Goal: Obtain resource: Download file/media

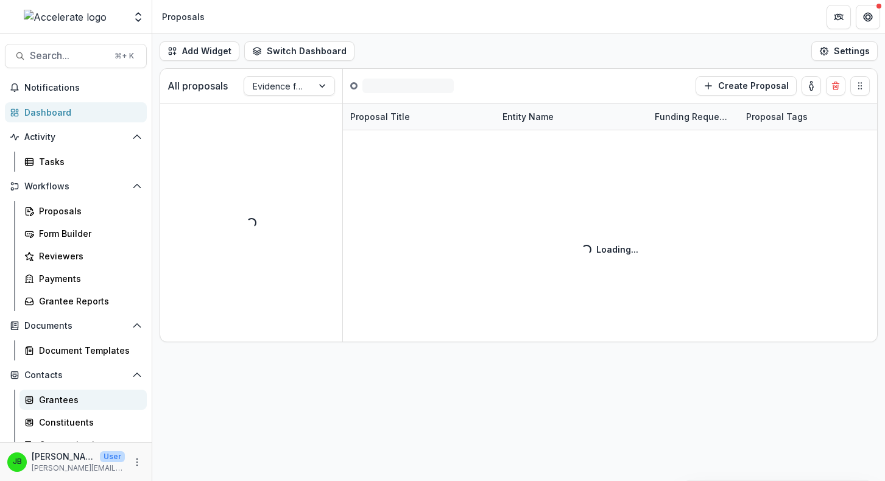
click at [60, 398] on div "Grantees" at bounding box center [88, 400] width 98 height 13
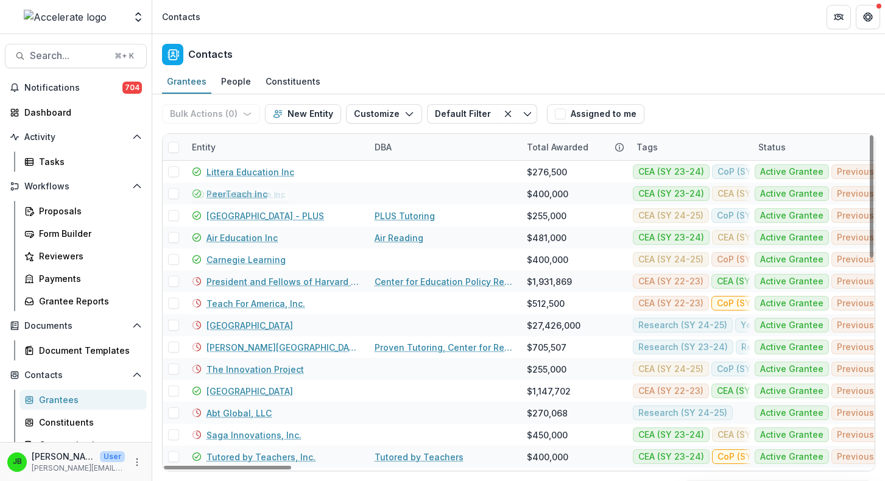
click at [203, 146] on div "Entity" at bounding box center [204, 147] width 38 height 13
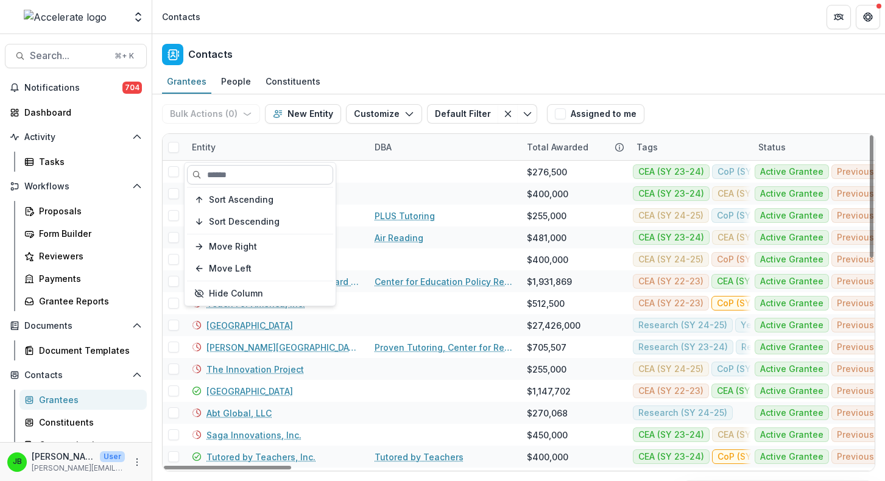
click at [204, 175] on input at bounding box center [260, 174] width 146 height 19
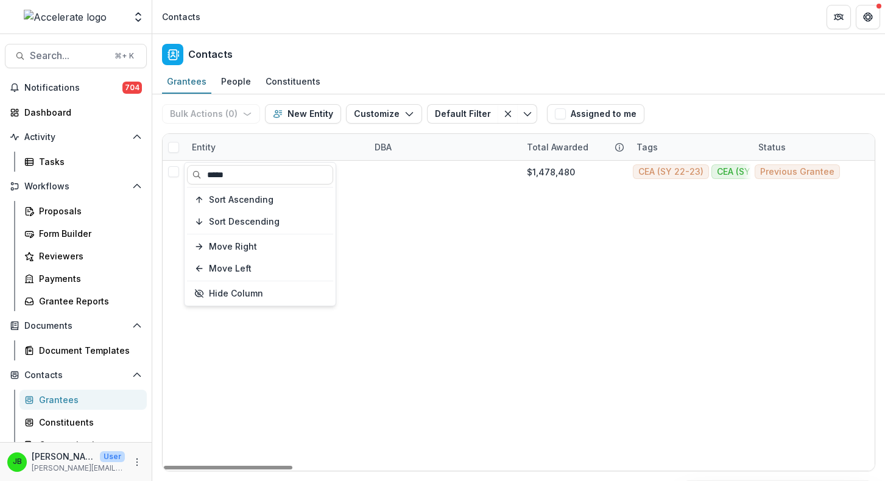
type input "*****"
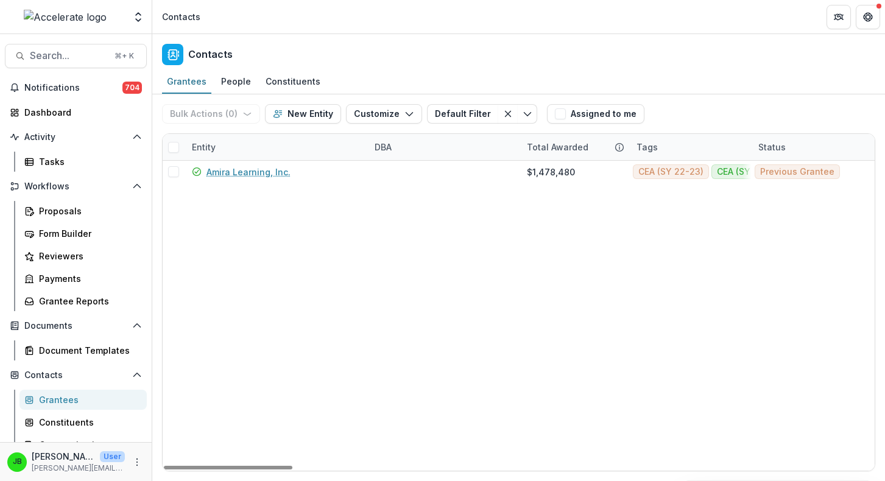
click at [362, 13] on header "Contacts" at bounding box center [518, 17] width 733 height 34
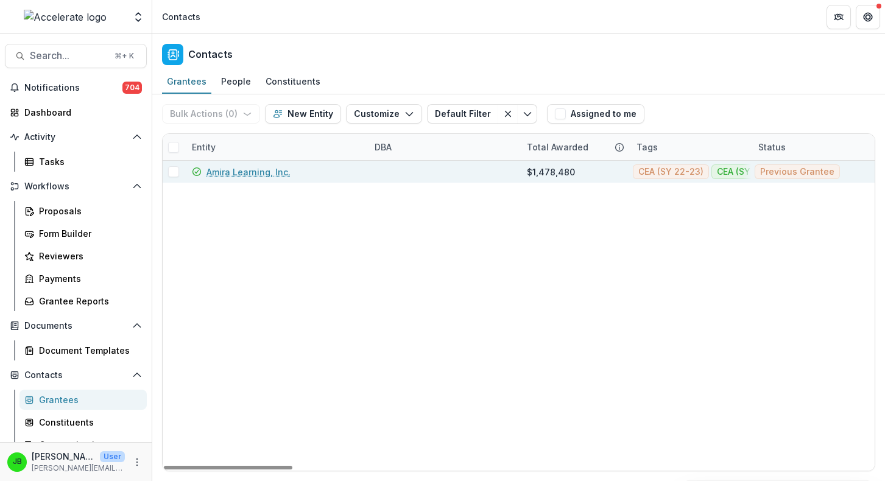
click at [244, 169] on link "Amira Learning, Inc." at bounding box center [249, 172] width 84 height 13
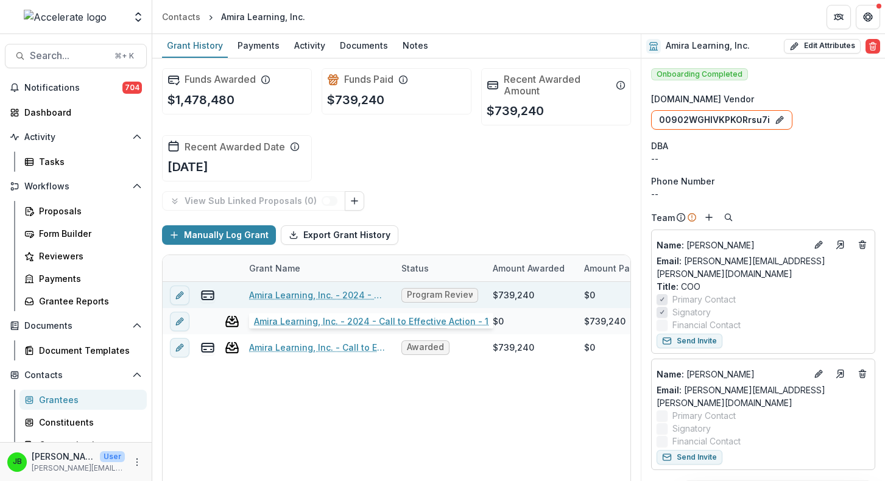
click at [335, 294] on link "Amira Learning, Inc. - 2024 - Call to Effective Action - 1" at bounding box center [318, 295] width 138 height 13
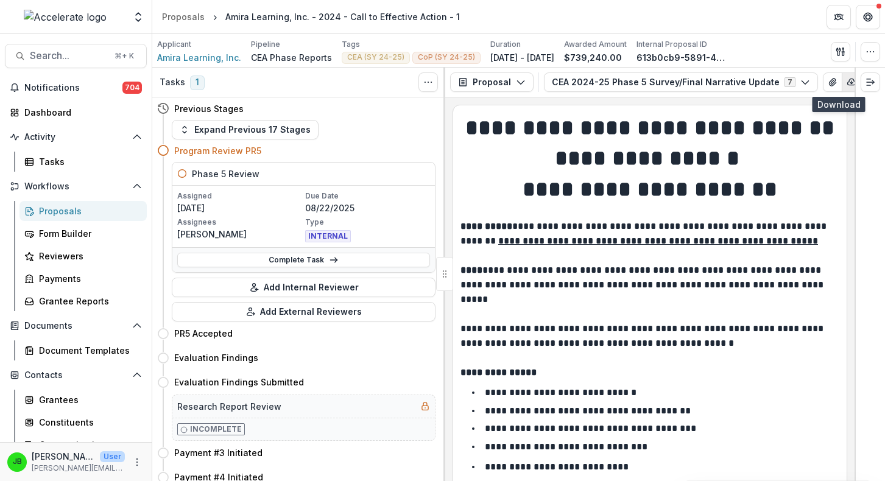
click at [847, 82] on icon "button" at bounding box center [852, 82] width 10 height 10
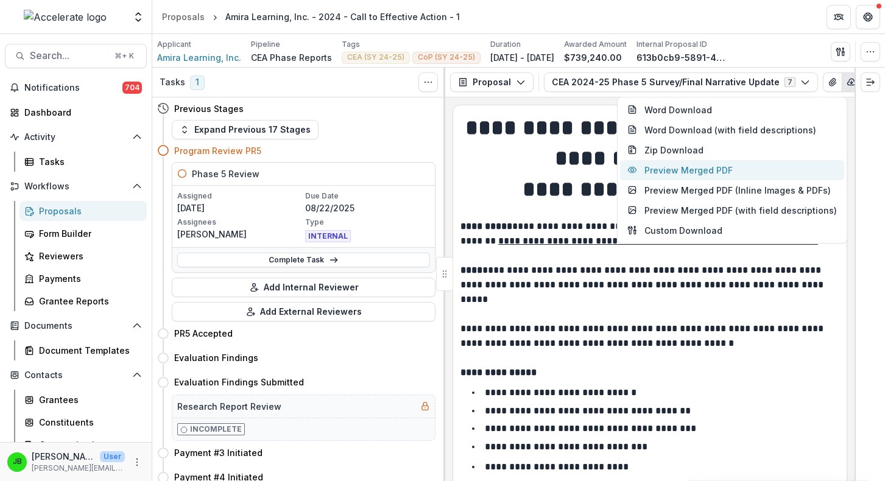
click at [765, 178] on button "Preview Merged PDF" at bounding box center [732, 170] width 224 height 20
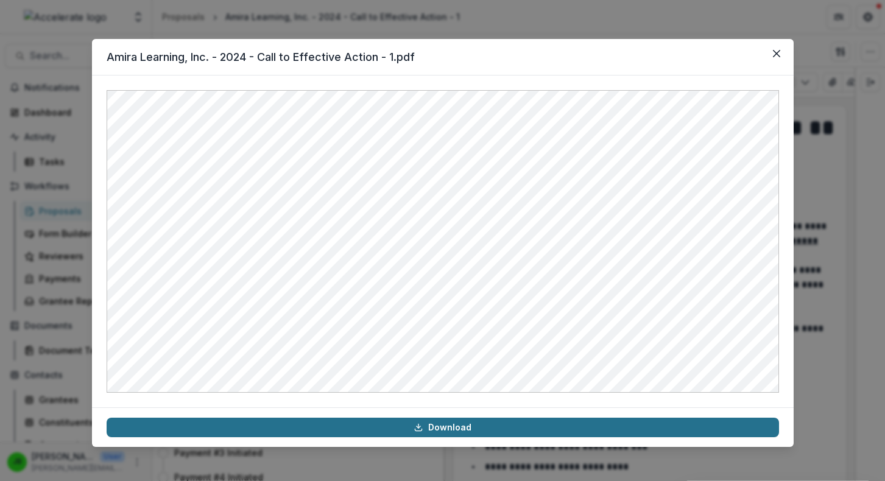
click at [497, 428] on link "Download" at bounding box center [443, 427] width 673 height 19
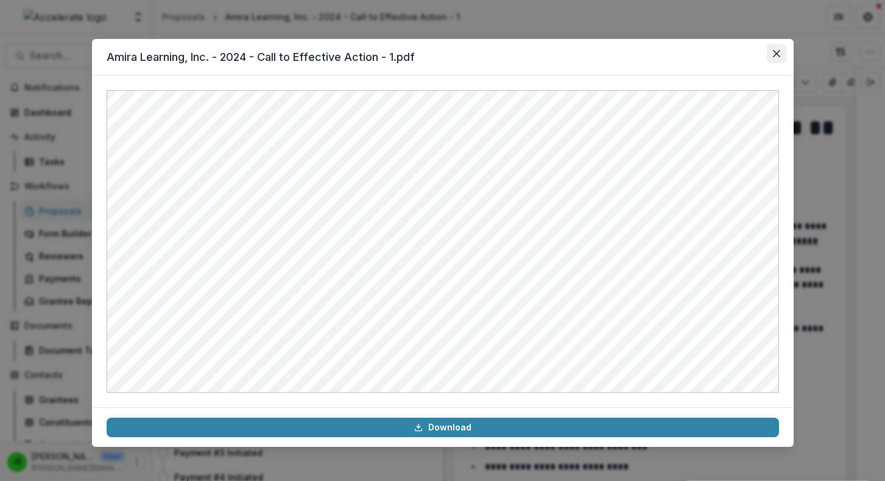
click at [776, 57] on icon "Close" at bounding box center [776, 53] width 7 height 7
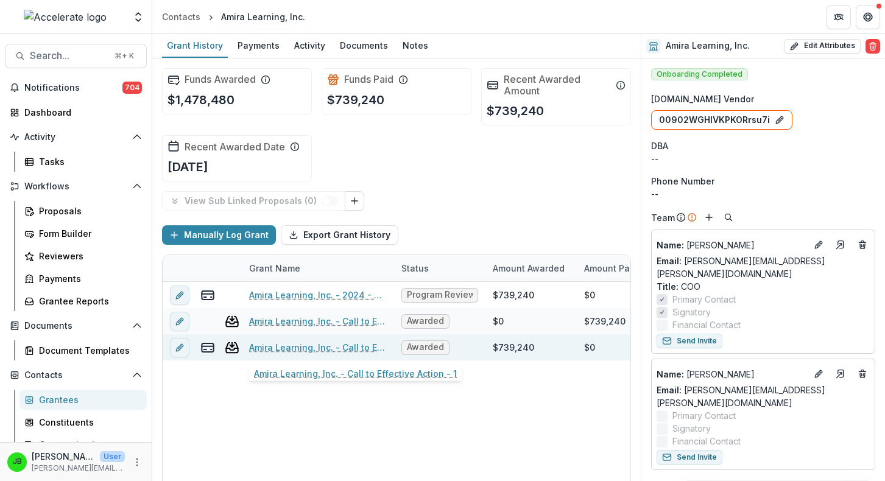
click at [342, 344] on link "Amira Learning, Inc. - Call to Effective Action - 1" at bounding box center [318, 347] width 138 height 13
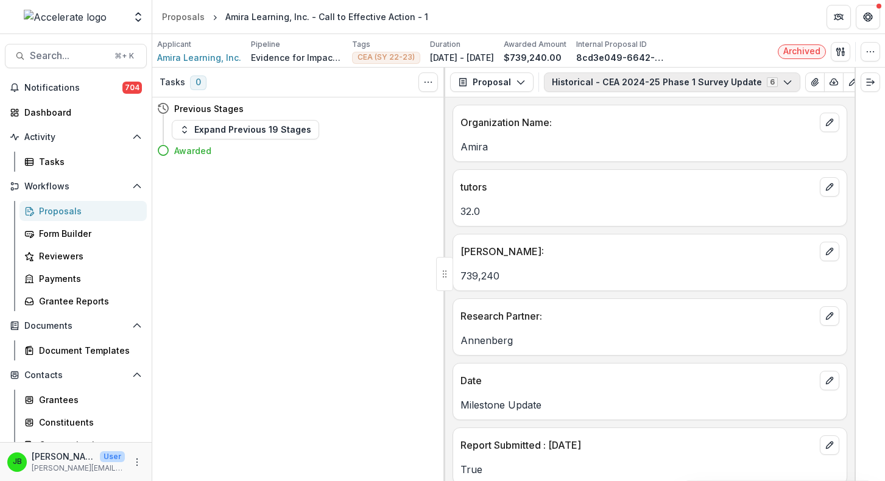
click at [658, 87] on button "Historical - CEA 2024-25 Phase 1 Survey Update 6" at bounding box center [672, 81] width 256 height 19
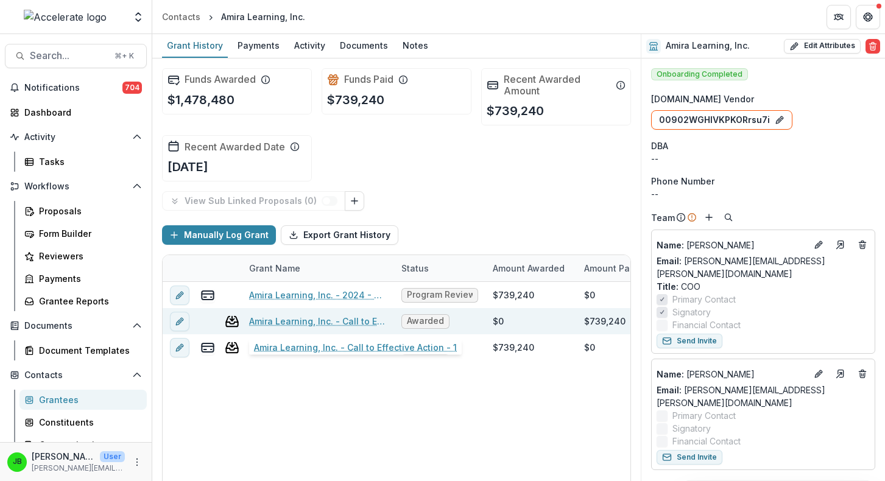
click at [308, 323] on link "Amira Learning, Inc. - Call to Effective Action - 1" at bounding box center [318, 321] width 138 height 13
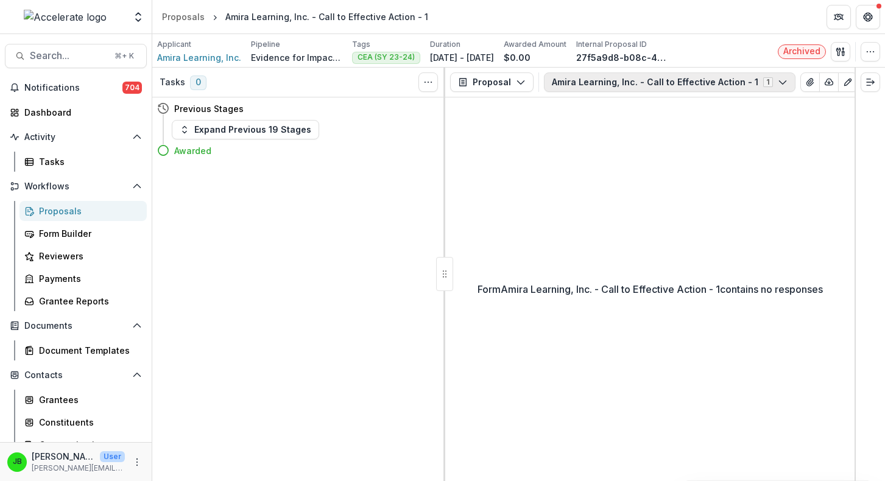
click at [705, 80] on button "Amira Learning, Inc. - Call to Effective Action - 1 1" at bounding box center [670, 81] width 252 height 19
